Goal: Transaction & Acquisition: Obtain resource

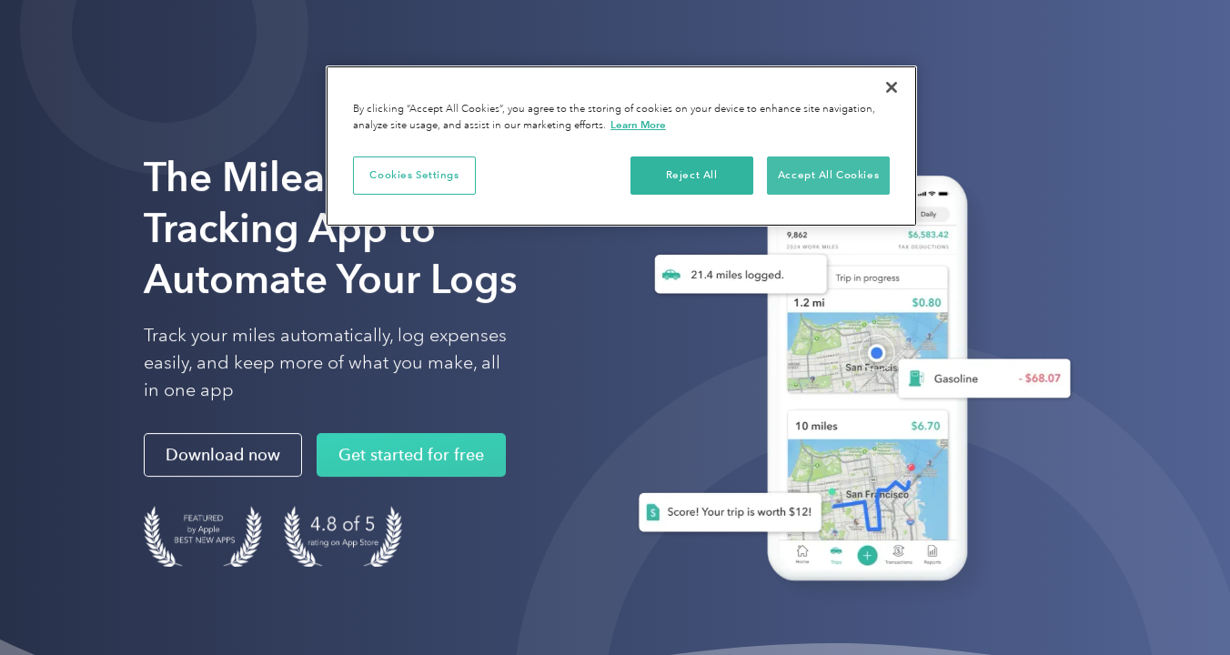
click at [834, 177] on button "Accept All Cookies" at bounding box center [828, 176] width 123 height 38
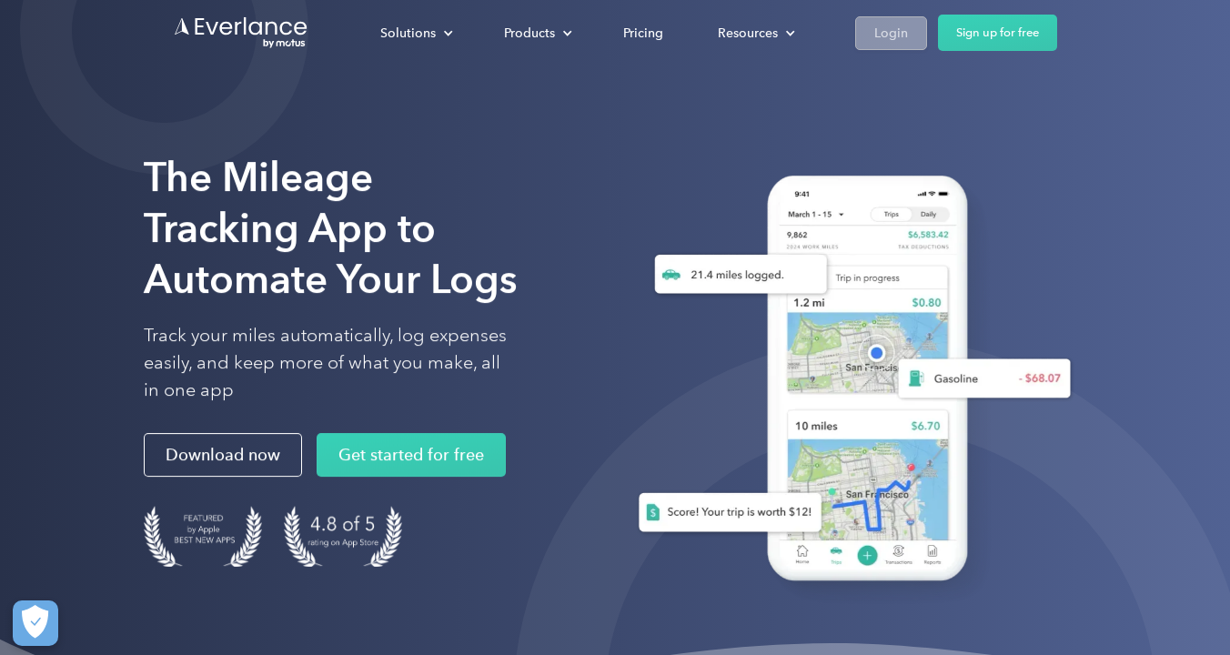
click at [902, 32] on div "Login" at bounding box center [892, 33] width 34 height 23
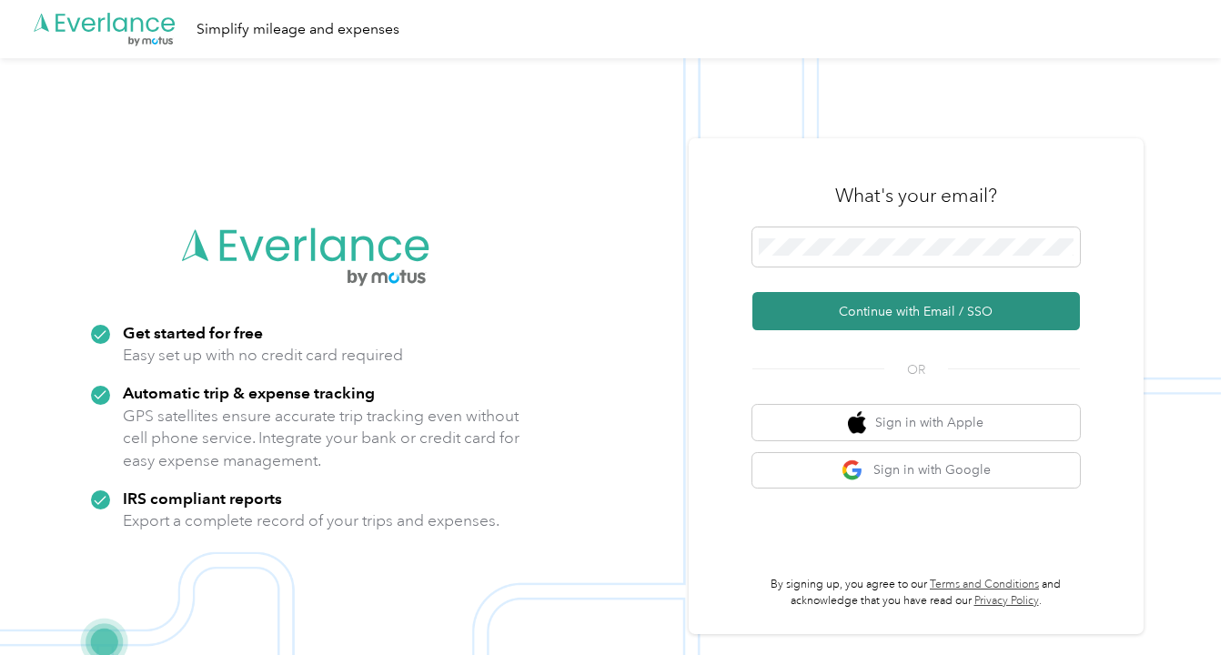
click at [894, 309] on button "Continue with Email / SSO" at bounding box center [917, 311] width 328 height 38
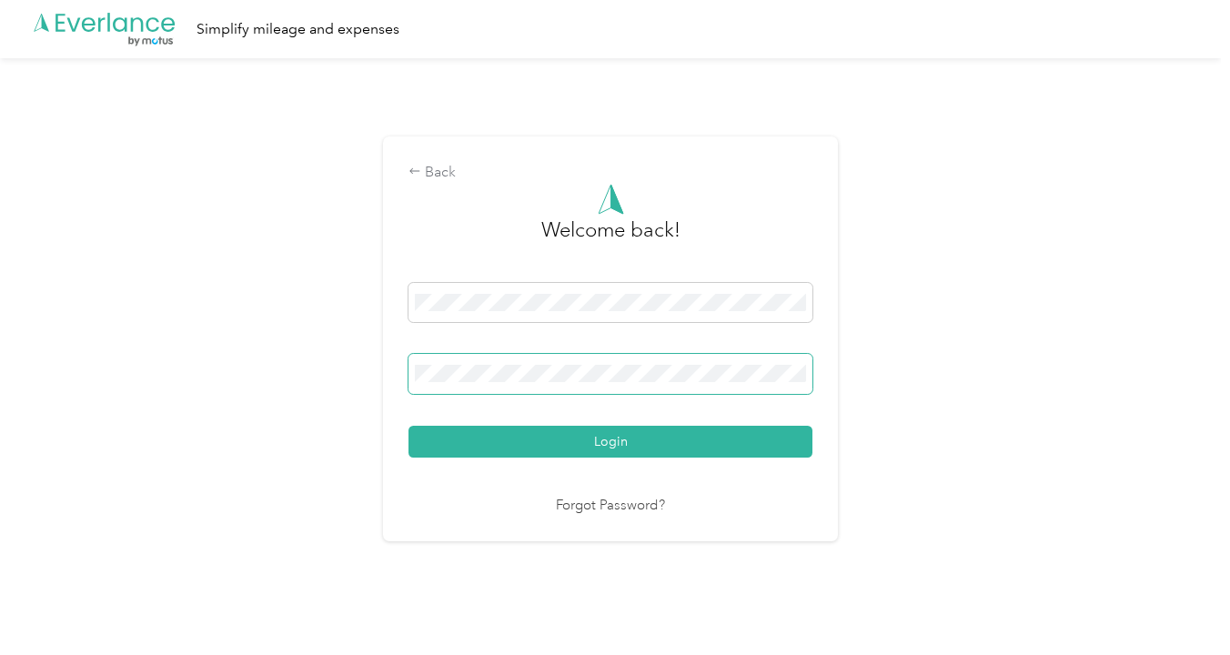
click at [615, 440] on button "Login" at bounding box center [611, 442] width 404 height 32
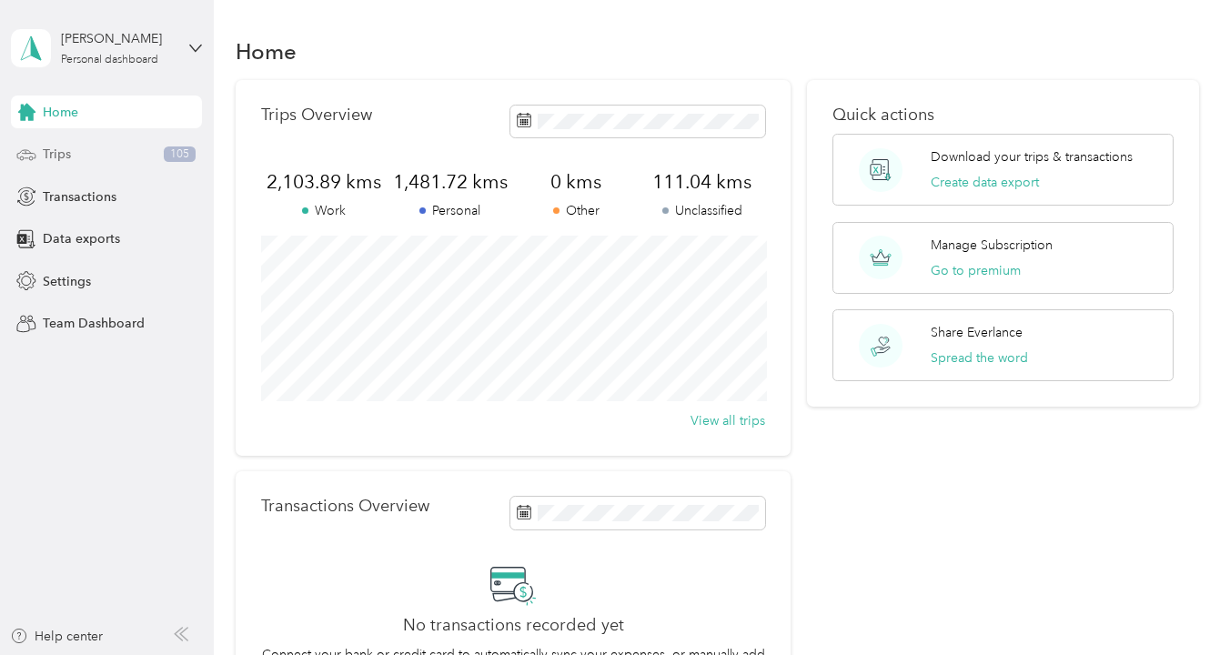
click at [56, 155] on span "Trips" at bounding box center [57, 154] width 28 height 19
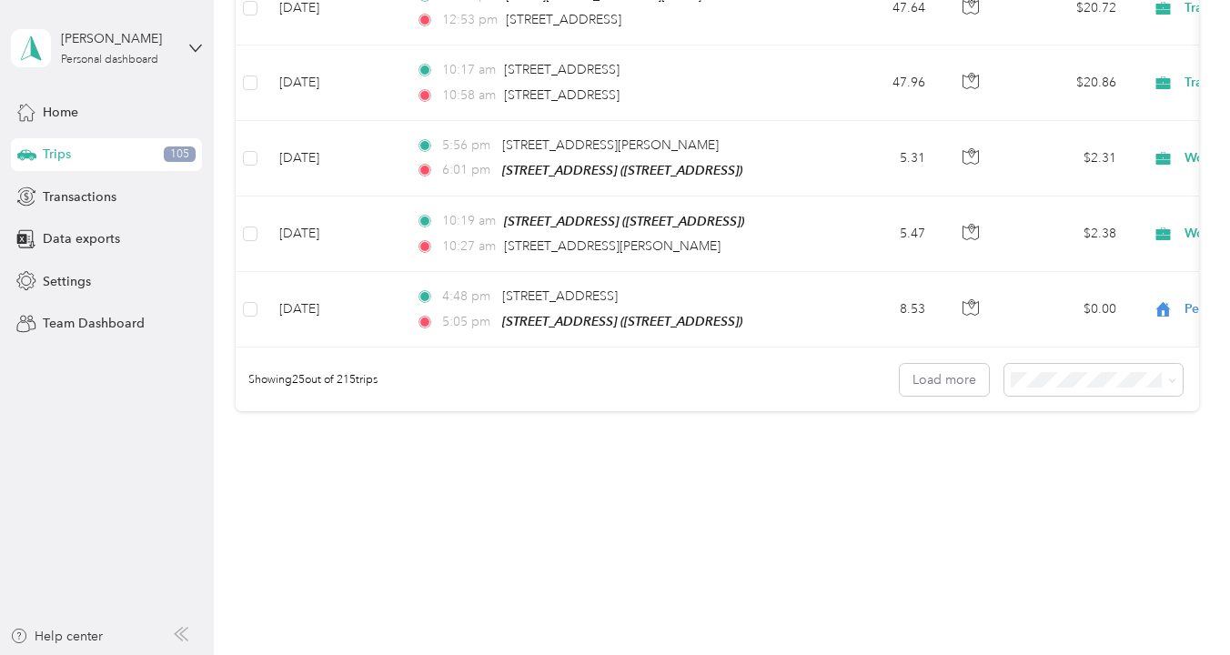
scroll to position [1994, 0]
click at [1059, 468] on span "100 per load" at bounding box center [1059, 468] width 75 height 15
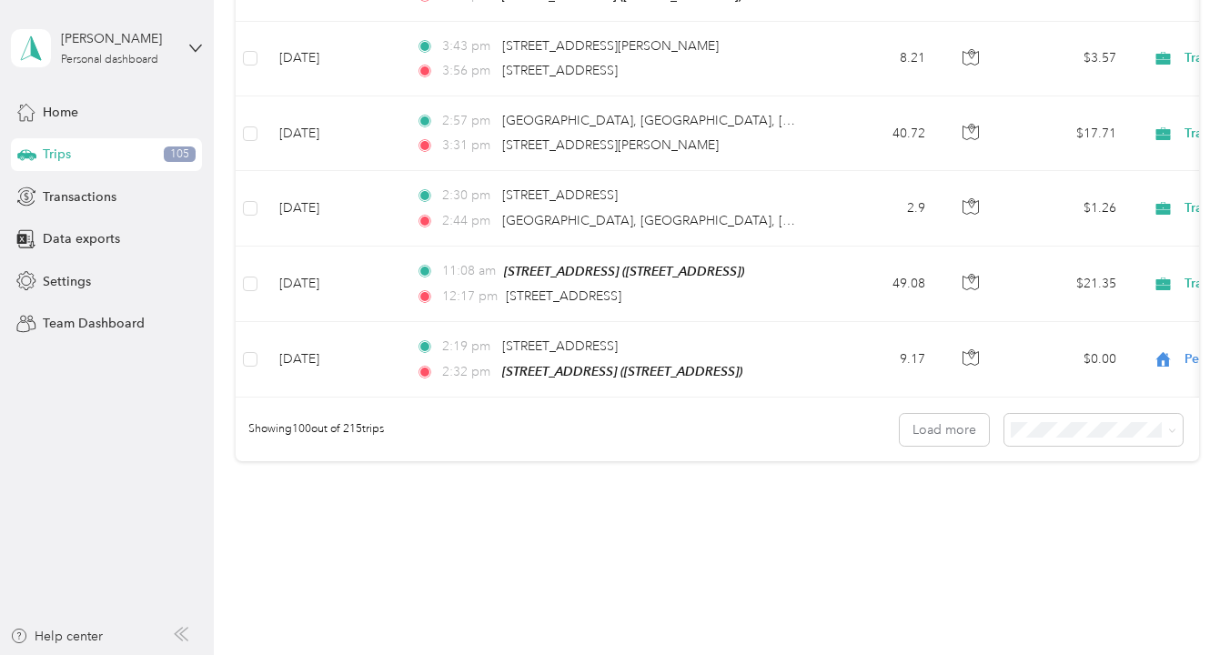
scroll to position [7608, 0]
click at [959, 415] on button "Load more" at bounding box center [944, 431] width 89 height 32
click at [942, 415] on button "Load more" at bounding box center [944, 431] width 89 height 32
click at [952, 415] on button "Load more" at bounding box center [944, 431] width 89 height 32
click at [943, 415] on button "Load more" at bounding box center [944, 431] width 89 height 32
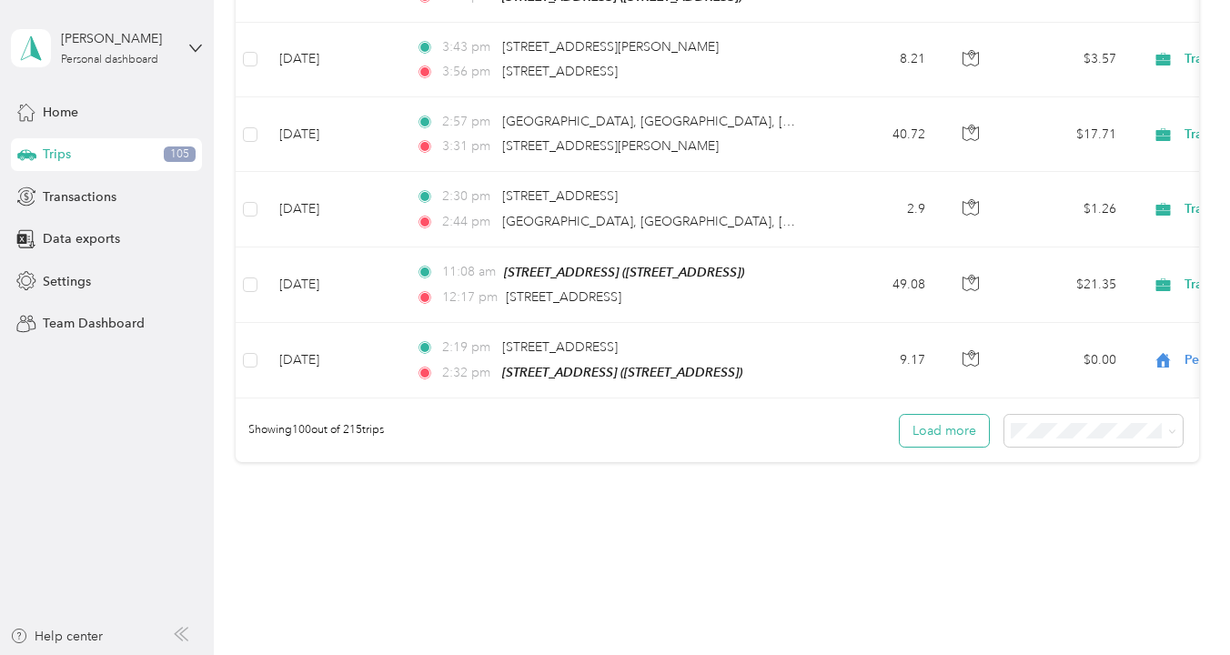
click at [977, 415] on button "Load more" at bounding box center [944, 431] width 89 height 32
click at [939, 415] on button "Load more" at bounding box center [944, 431] width 89 height 32
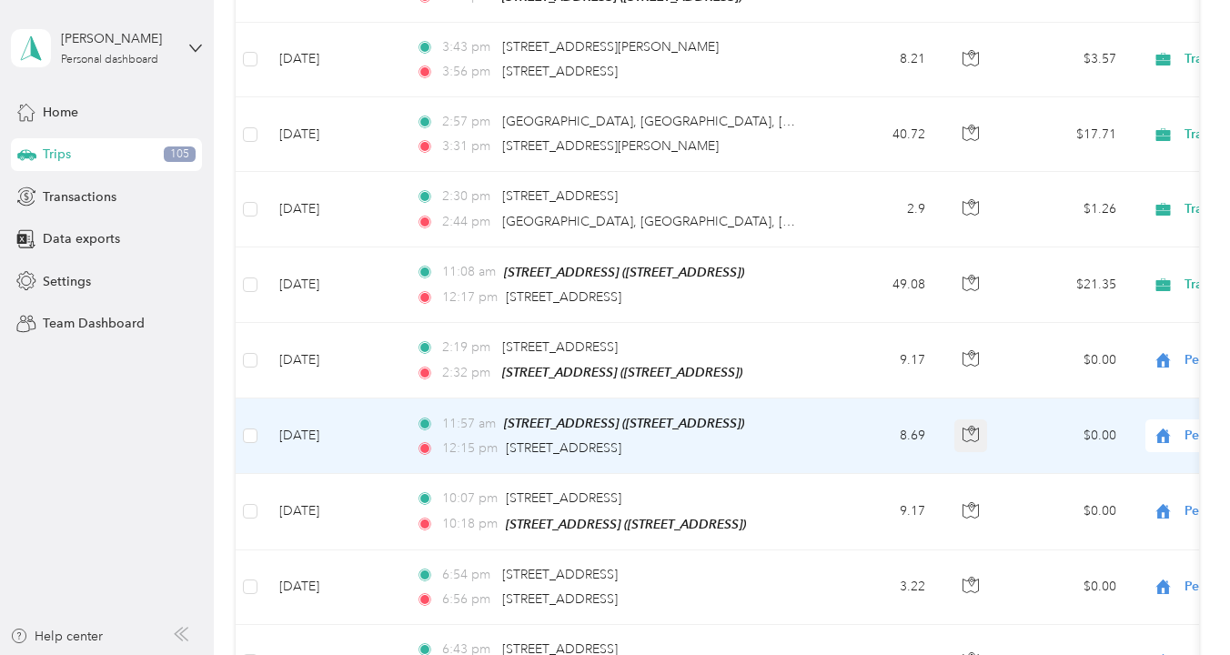
click at [961, 420] on button "button" at bounding box center [971, 436] width 33 height 33
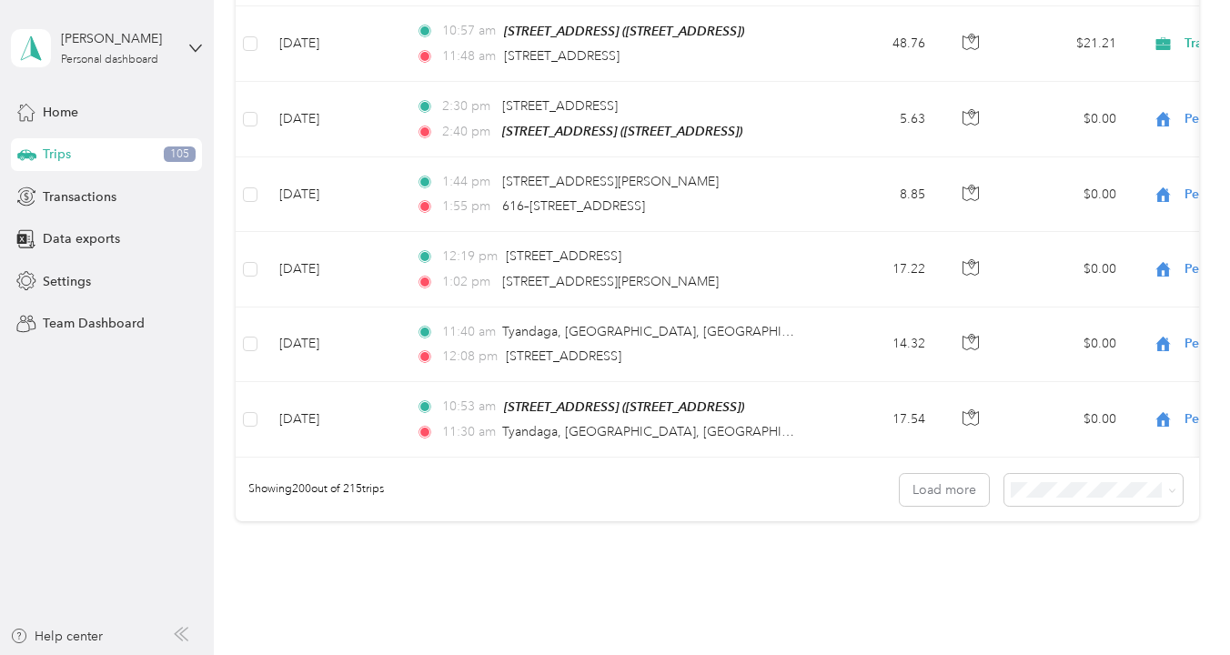
scroll to position [15093, 0]
click at [961, 475] on button "Load more" at bounding box center [944, 491] width 89 height 32
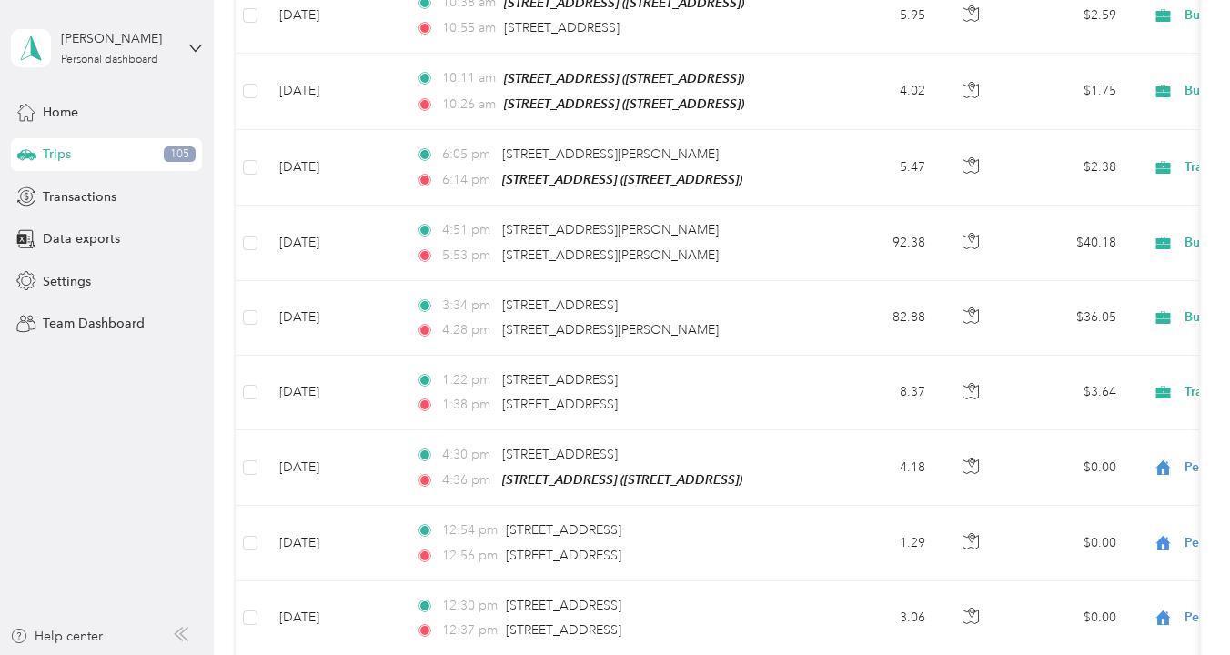
scroll to position [11197, 0]
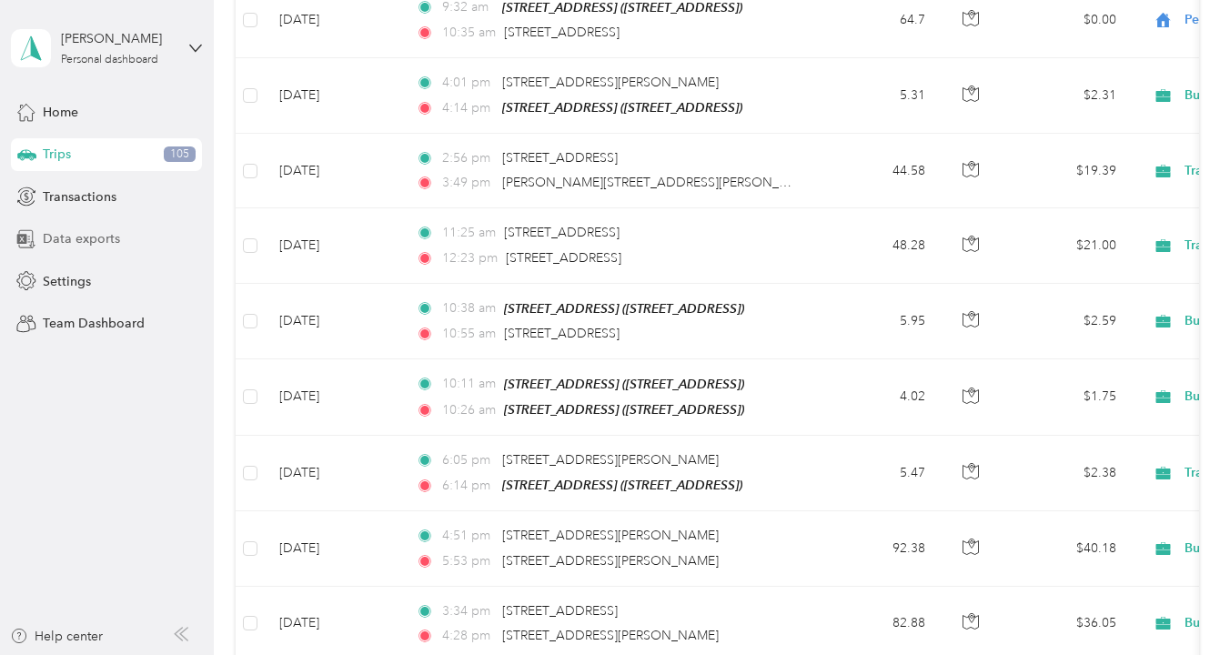
click at [100, 241] on span "Data exports" at bounding box center [81, 238] width 77 height 19
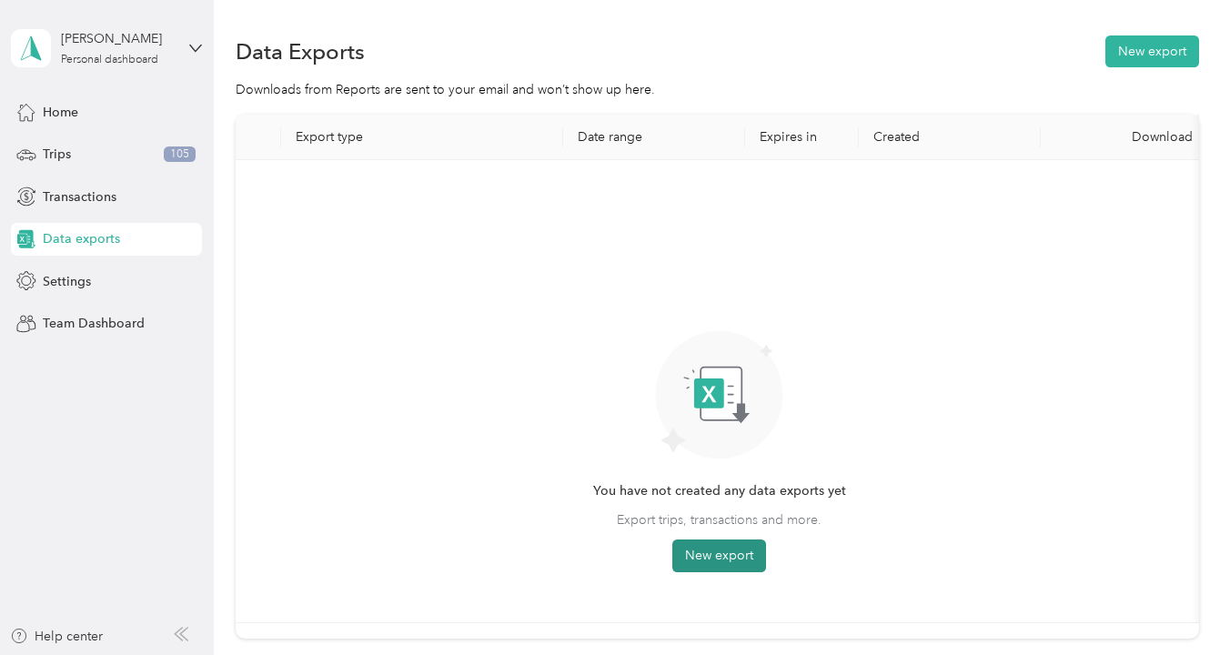
click at [723, 554] on button "New export" at bounding box center [720, 556] width 94 height 33
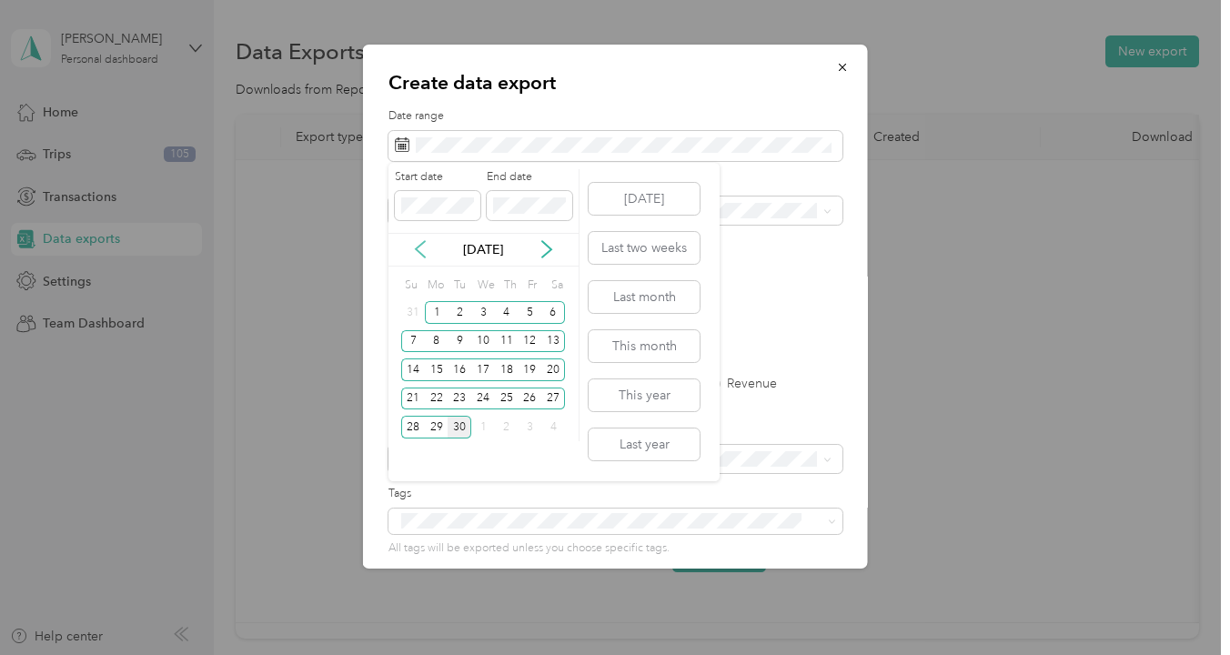
click at [424, 253] on icon at bounding box center [420, 249] width 18 height 18
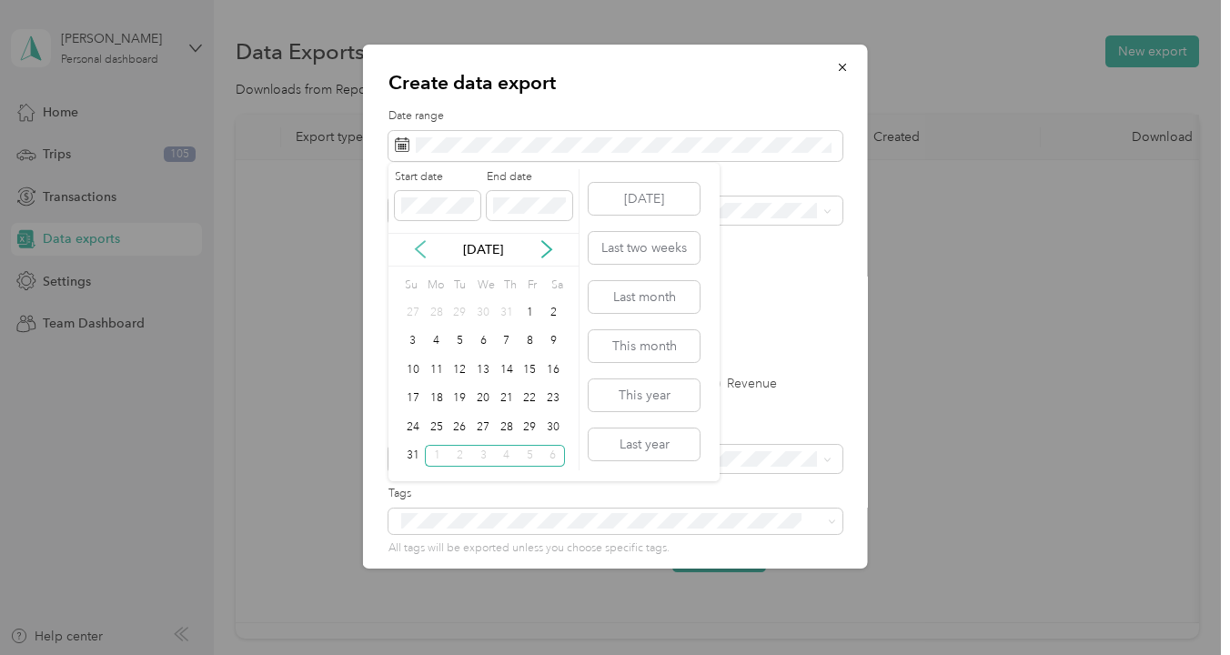
click at [424, 253] on icon at bounding box center [420, 249] width 18 height 18
click at [413, 393] on div "18" at bounding box center [413, 399] width 24 height 23
click at [549, 251] on icon at bounding box center [546, 249] width 9 height 16
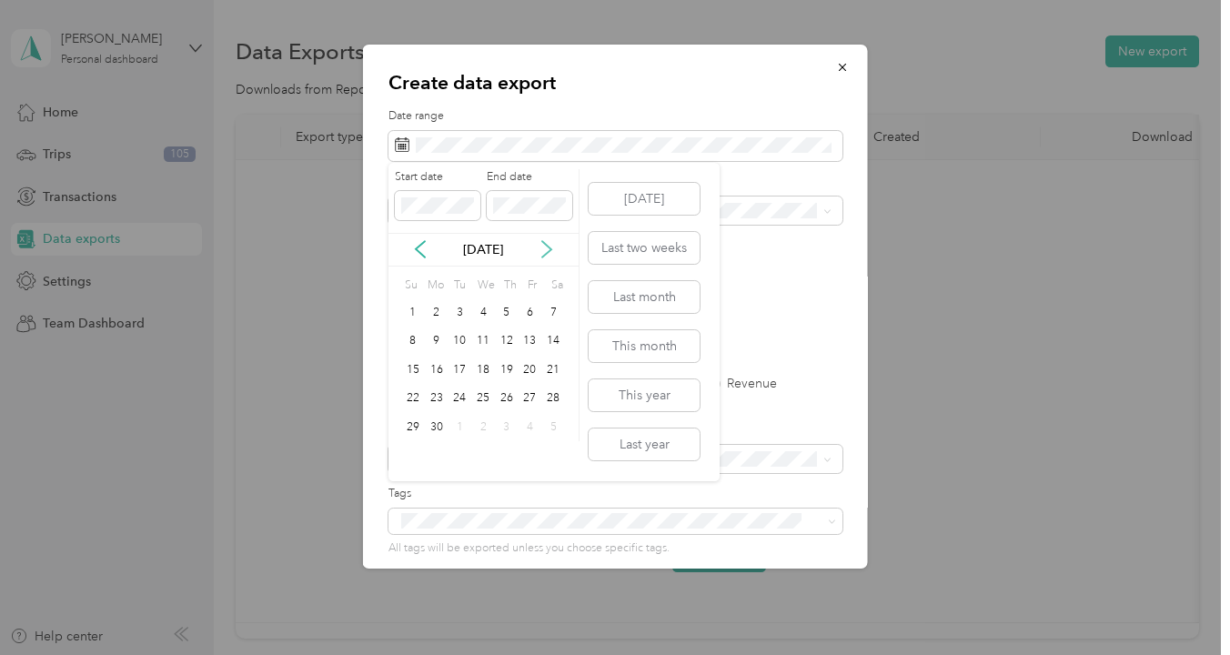
click at [549, 251] on icon at bounding box center [546, 249] width 9 height 16
click at [424, 259] on div "[DATE]" at bounding box center [484, 250] width 190 height 34
click at [423, 252] on icon at bounding box center [420, 249] width 18 height 18
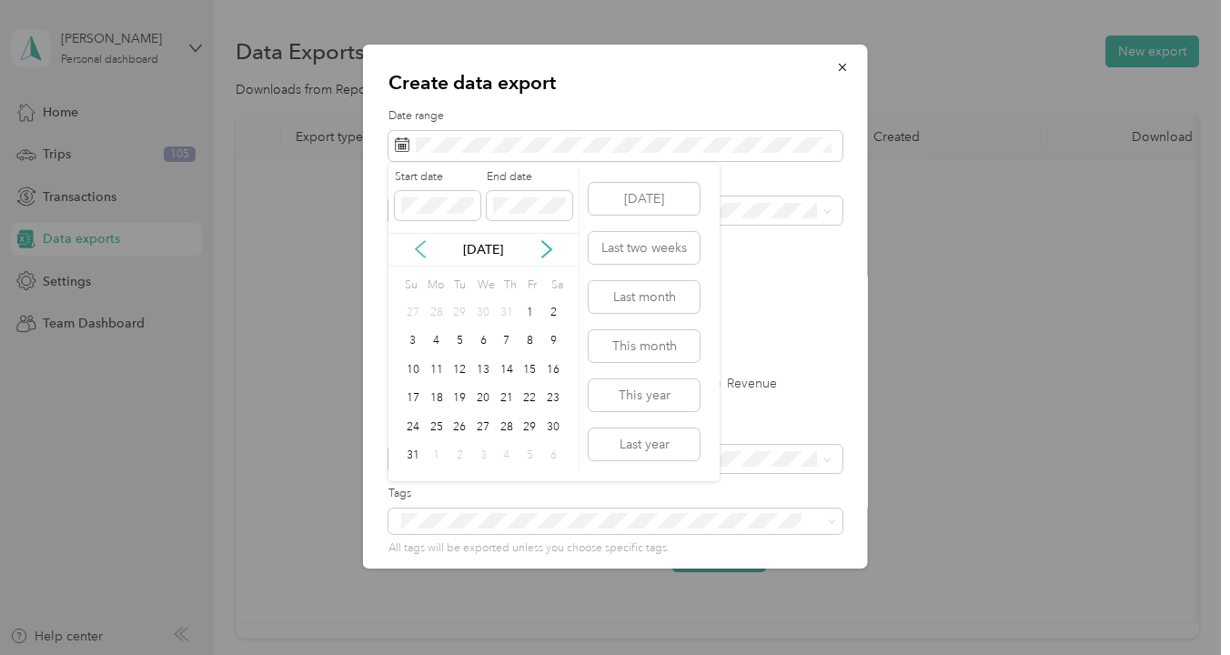
click at [423, 252] on icon at bounding box center [420, 249] width 18 height 18
click at [505, 430] on div "31" at bounding box center [507, 427] width 24 height 23
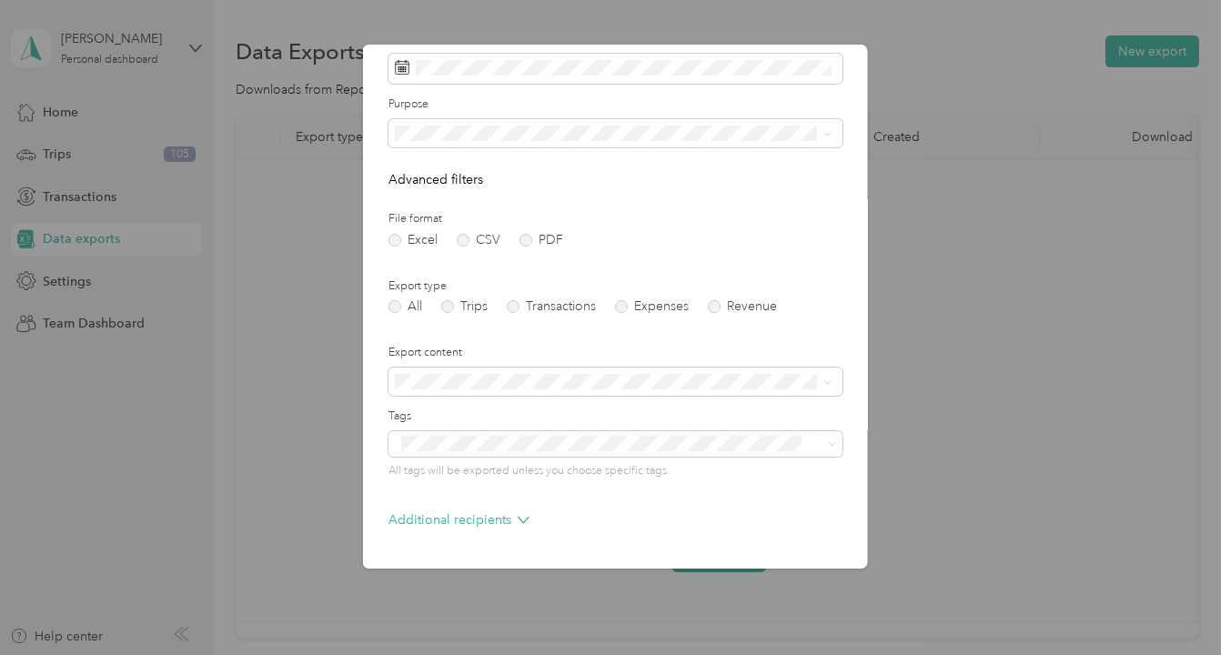
scroll to position [82, 0]
click at [449, 302] on label "Trips" at bounding box center [464, 302] width 46 height 13
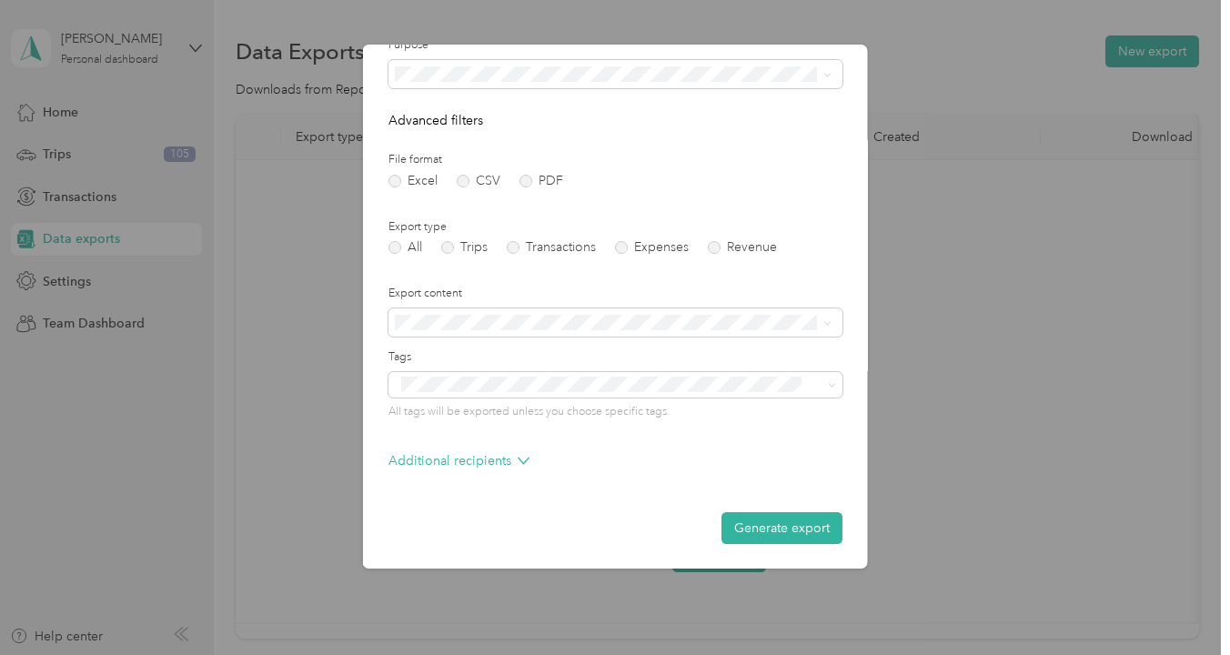
scroll to position [135, 0]
click at [776, 528] on button "Generate export" at bounding box center [782, 530] width 121 height 32
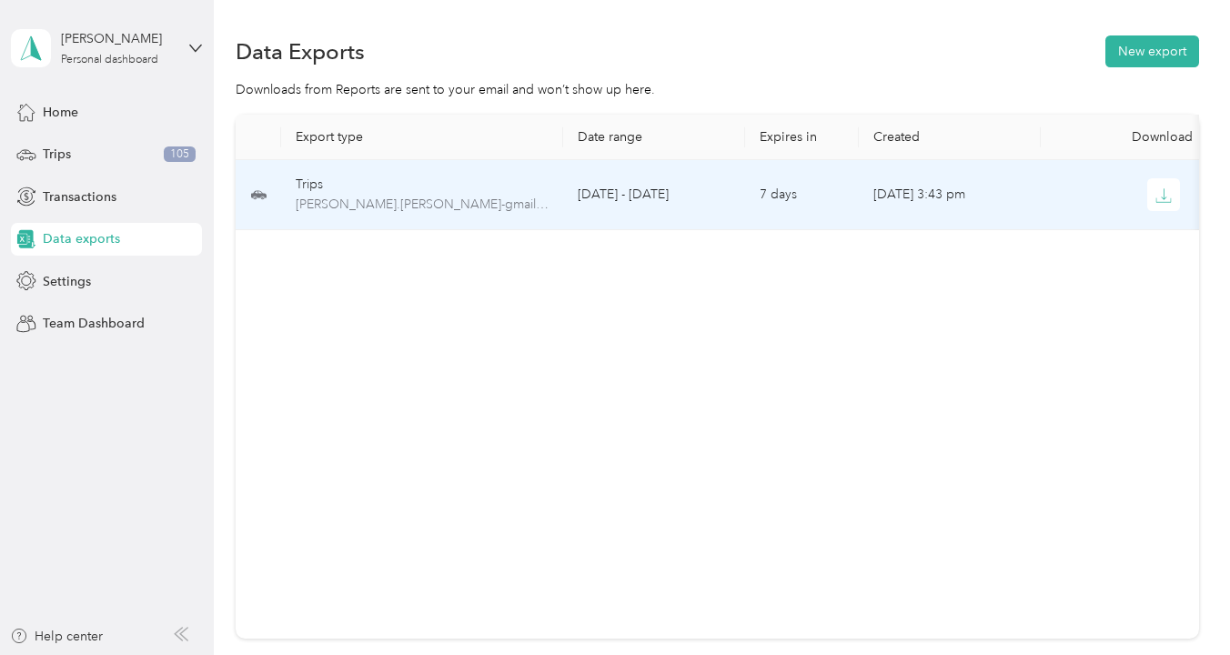
click at [640, 207] on td "[DATE] - [DATE]" at bounding box center [654, 195] width 182 height 70
click at [1166, 202] on icon "button" at bounding box center [1164, 200] width 15 height 4
